Goal: Task Accomplishment & Management: Complete application form

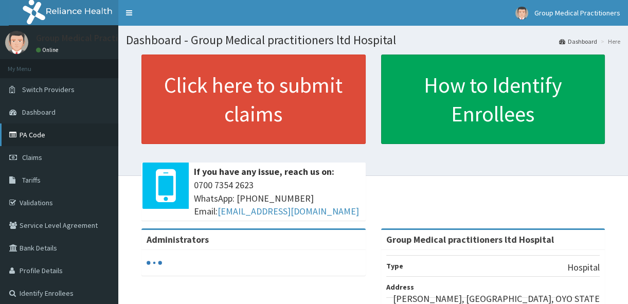
click at [55, 135] on link "PA Code" at bounding box center [59, 135] width 118 height 23
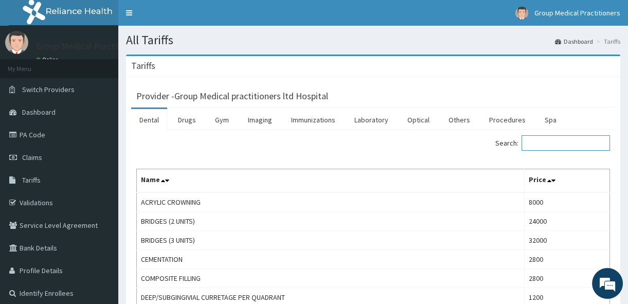
click at [565, 145] on input "Search:" at bounding box center [566, 142] width 89 height 15
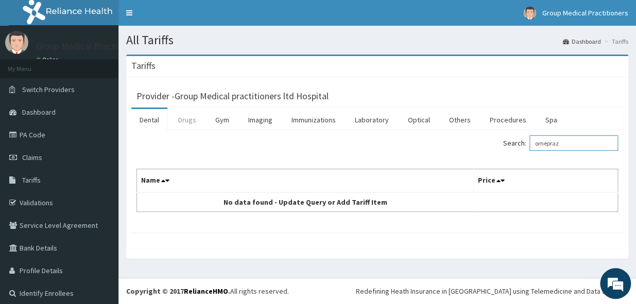
type input "omepraz"
click at [196, 121] on link "Drugs" at bounding box center [187, 120] width 34 height 22
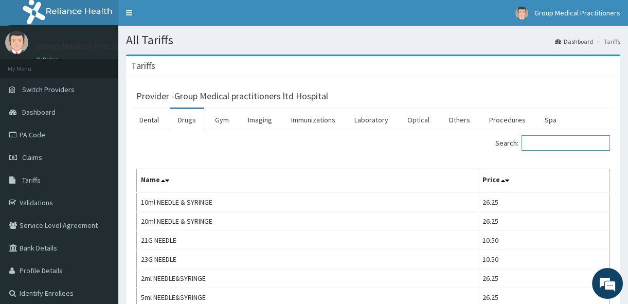
click at [556, 146] on input "Search:" at bounding box center [566, 142] width 89 height 15
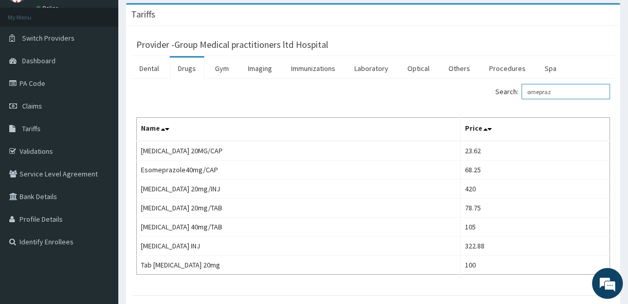
scroll to position [51, 0]
type input "omepraz"
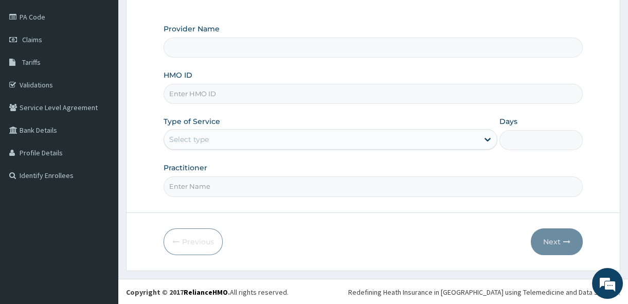
click at [187, 97] on input "HMO ID" at bounding box center [373, 94] width 419 height 20
type input "ait/"
type input "Group Medical practitioners ltd Hospital"
type input "ait/10202/b"
click at [197, 139] on div "Select type" at bounding box center [189, 139] width 40 height 10
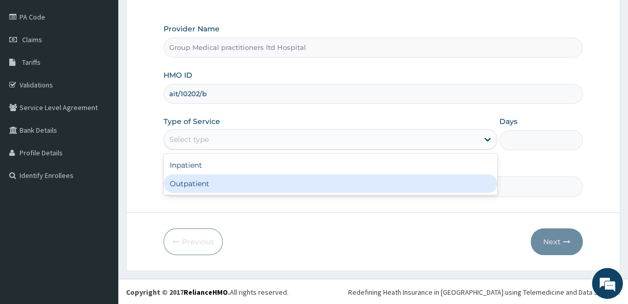
click at [210, 176] on div "Outpatient" at bounding box center [331, 183] width 334 height 19
type input "1"
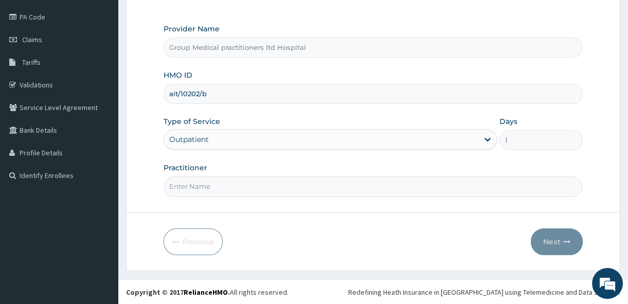
click at [216, 190] on input "Practitioner" at bounding box center [373, 187] width 419 height 20
type input "MEDICAL PRACTITIONERS"
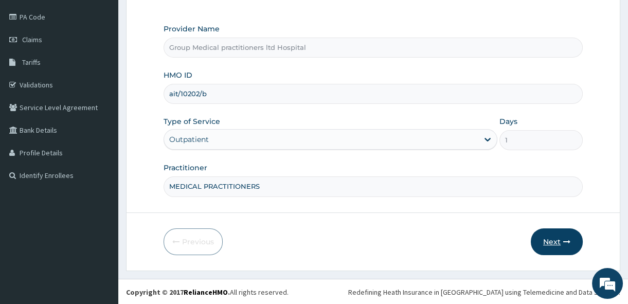
click at [564, 238] on icon "button" at bounding box center [567, 241] width 7 height 7
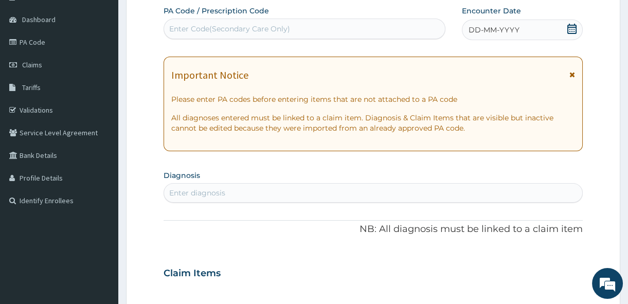
scroll to position [71, 0]
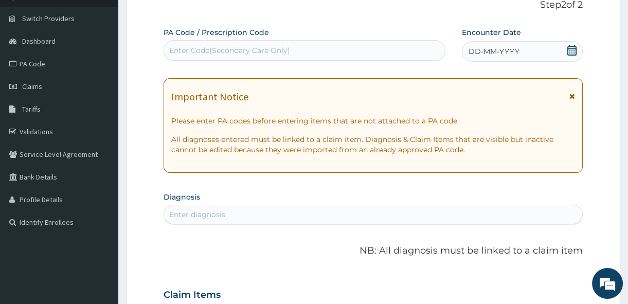
click at [180, 46] on div "Enter Code(Secondary Care Only)" at bounding box center [229, 50] width 121 height 10
paste input "PA/297068"
type input "PA/297068"
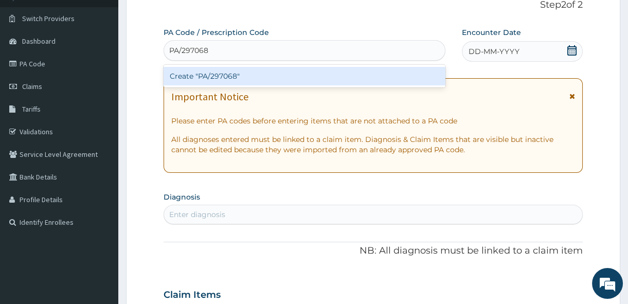
click at [202, 75] on div "Create "PA/297068"" at bounding box center [305, 76] width 282 height 19
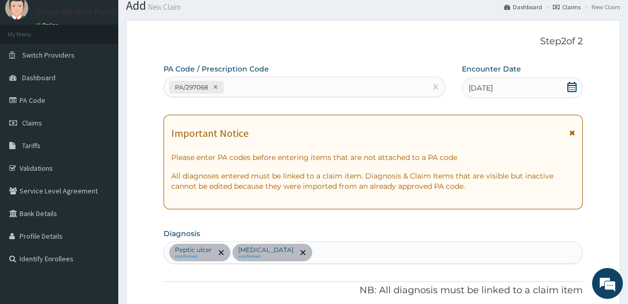
scroll to position [0, 0]
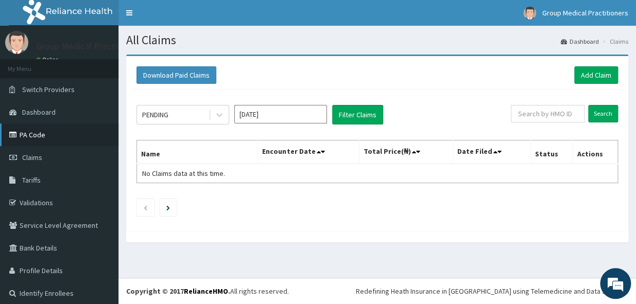
click at [28, 132] on link "PA Code" at bounding box center [59, 135] width 118 height 23
